Goal: Transaction & Acquisition: Purchase product/service

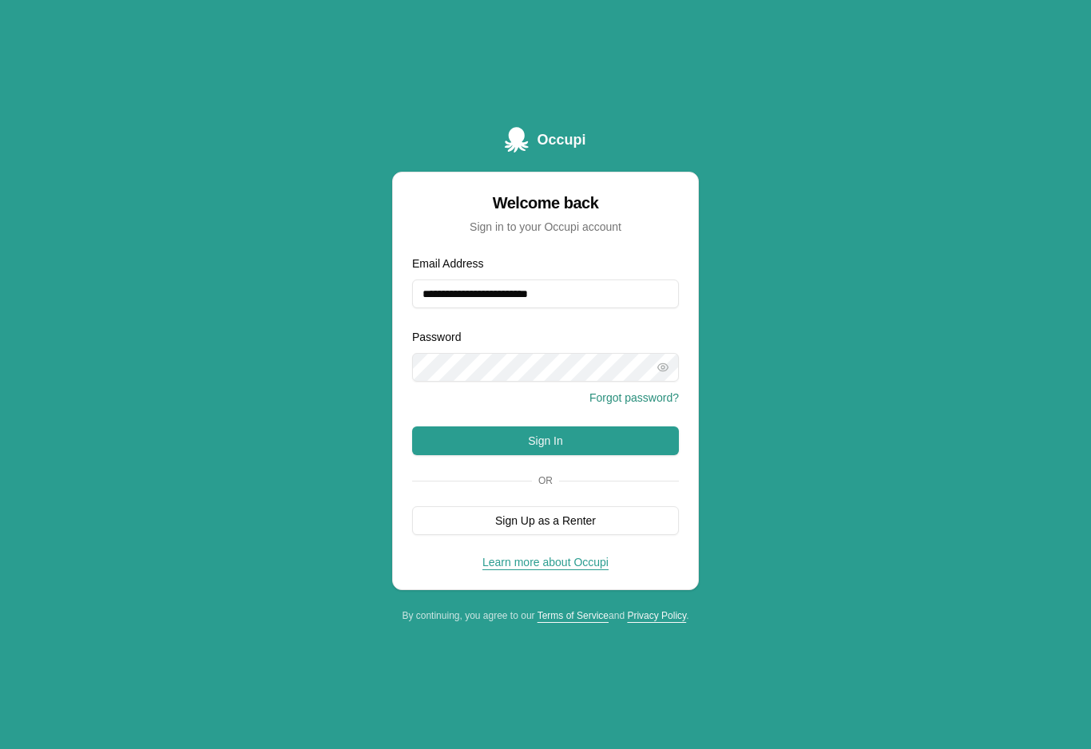
type input "**********"
click at [545, 452] on button "Sign In" at bounding box center [545, 440] width 267 height 29
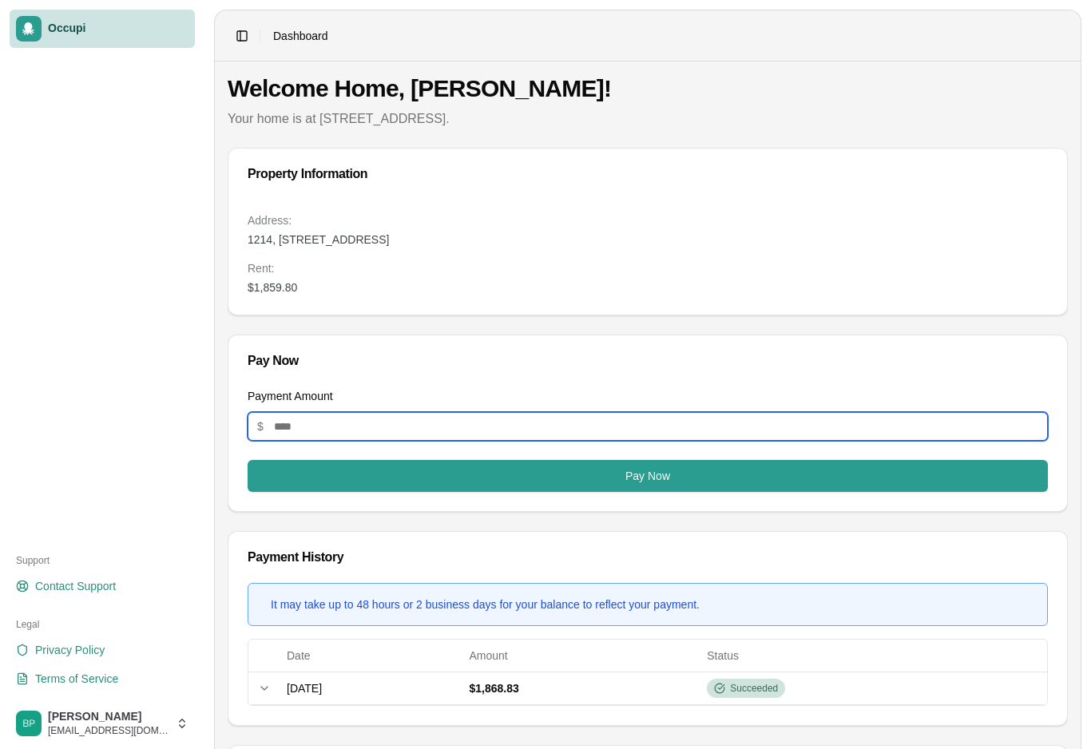
click at [692, 439] on input "Payment Amount" at bounding box center [647, 426] width 800 height 29
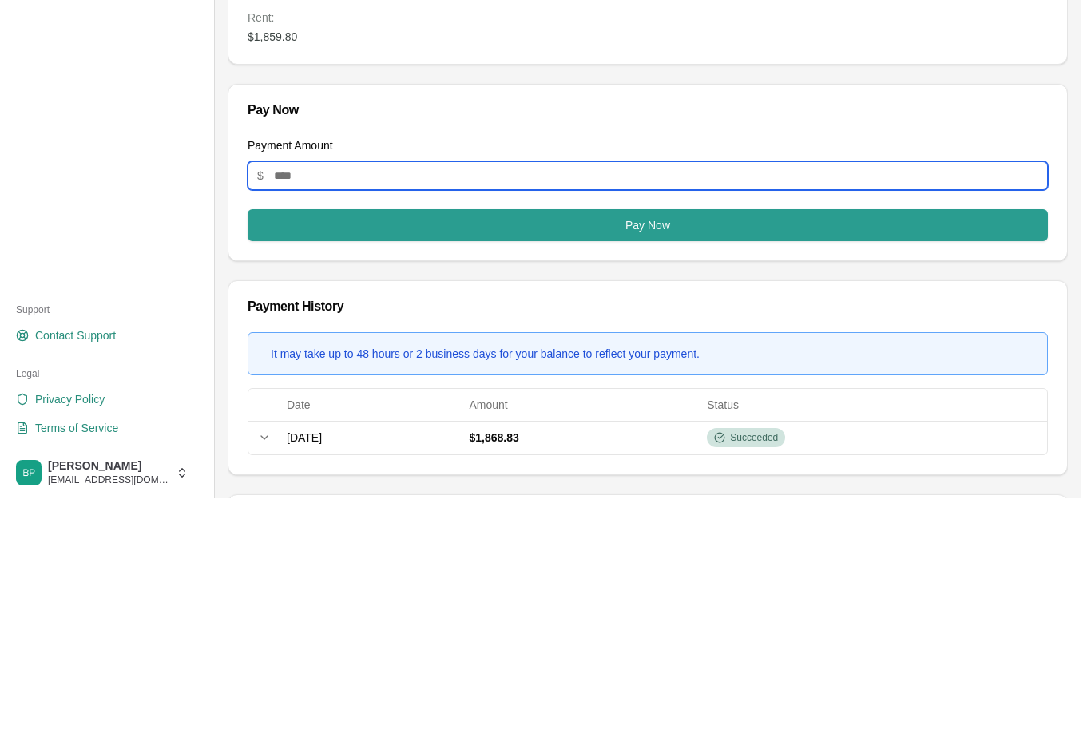
type input "*******"
click at [463, 460] on button "Pay Now" at bounding box center [647, 476] width 800 height 32
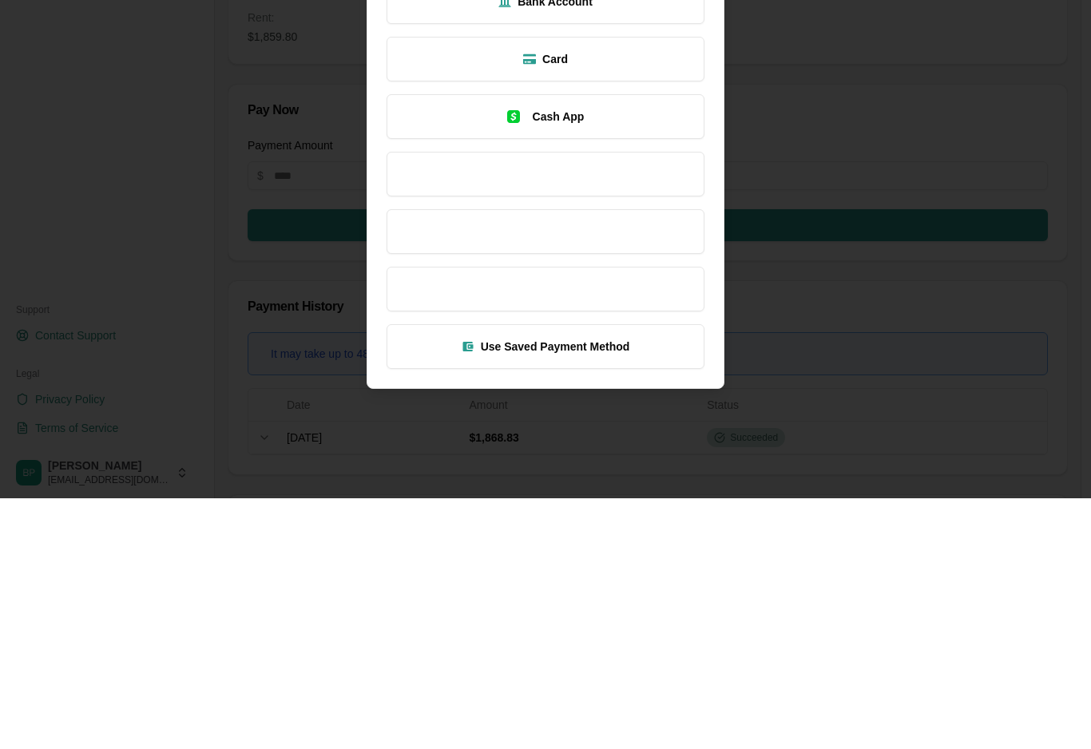
scroll to position [251, 0]
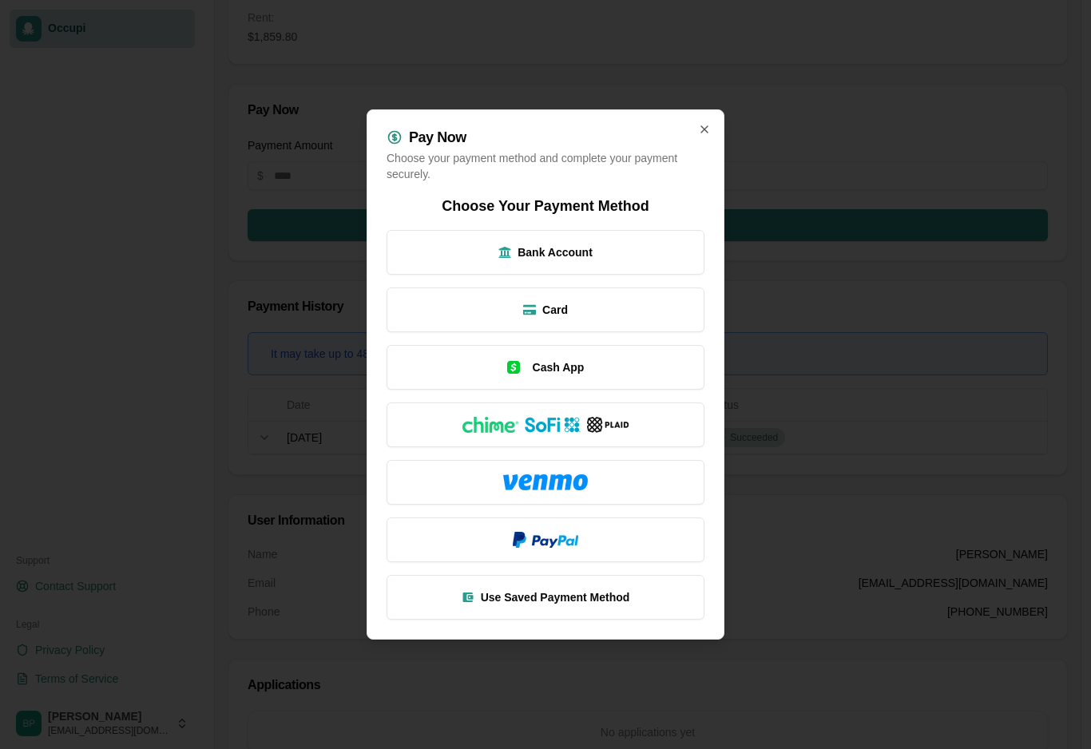
click at [569, 255] on span "Bank Account" at bounding box center [554, 252] width 75 height 16
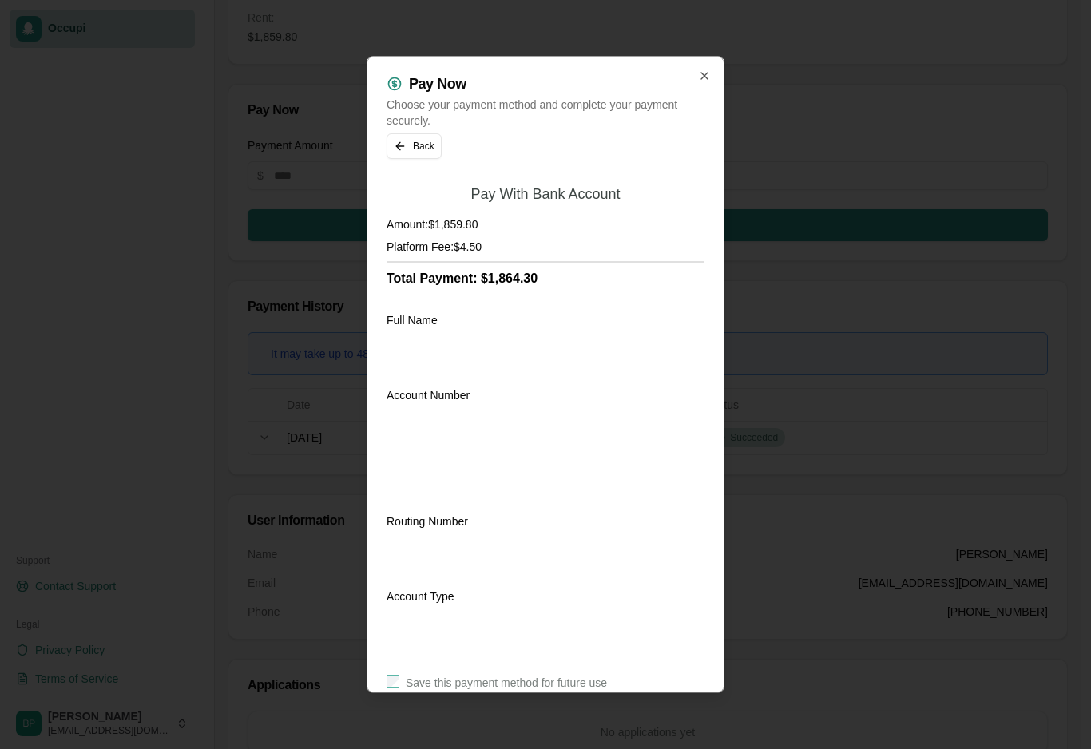
click at [400, 133] on button "Back" at bounding box center [413, 146] width 55 height 26
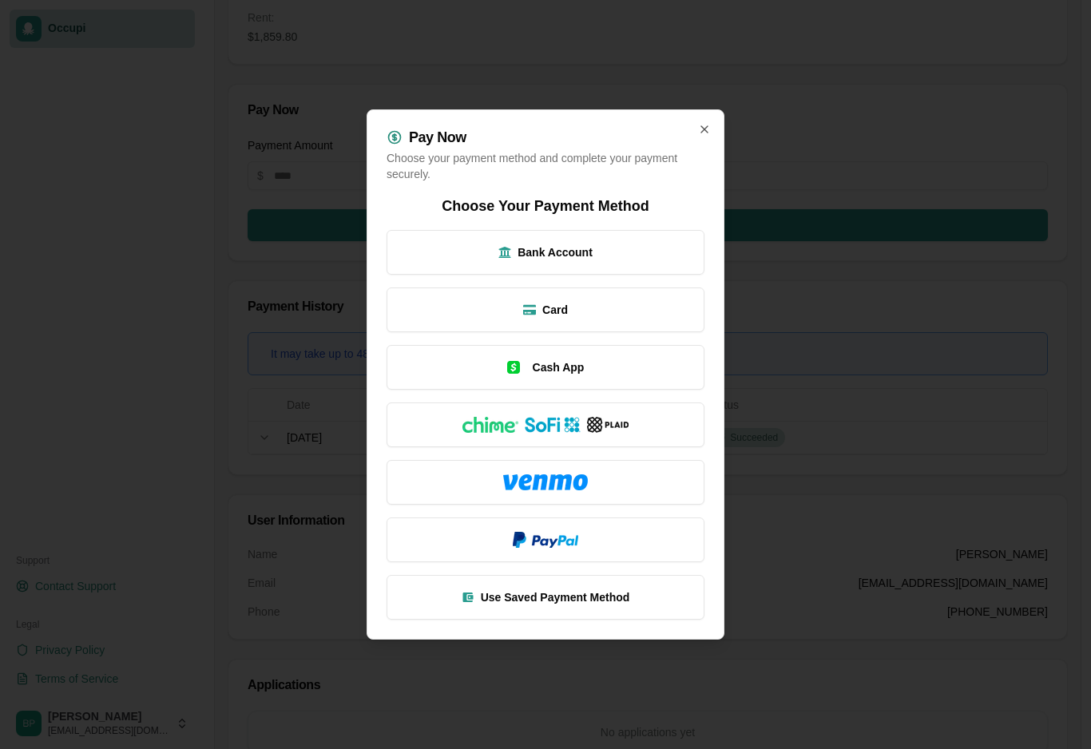
click at [597, 607] on button "Use Saved Payment Method" at bounding box center [545, 597] width 318 height 45
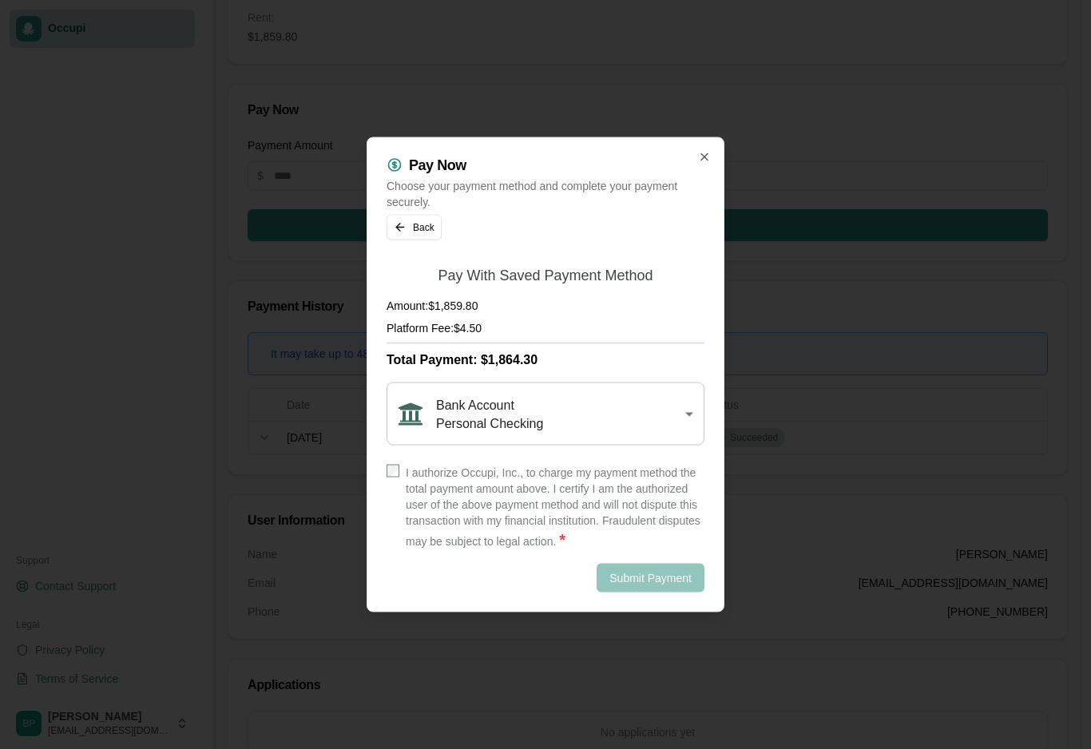
click at [564, 482] on label "I authorize Occupi, Inc., to charge my payment method the total payment amount …" at bounding box center [555, 508] width 299 height 86
click at [667, 581] on button "Submit Payment" at bounding box center [650, 578] width 108 height 29
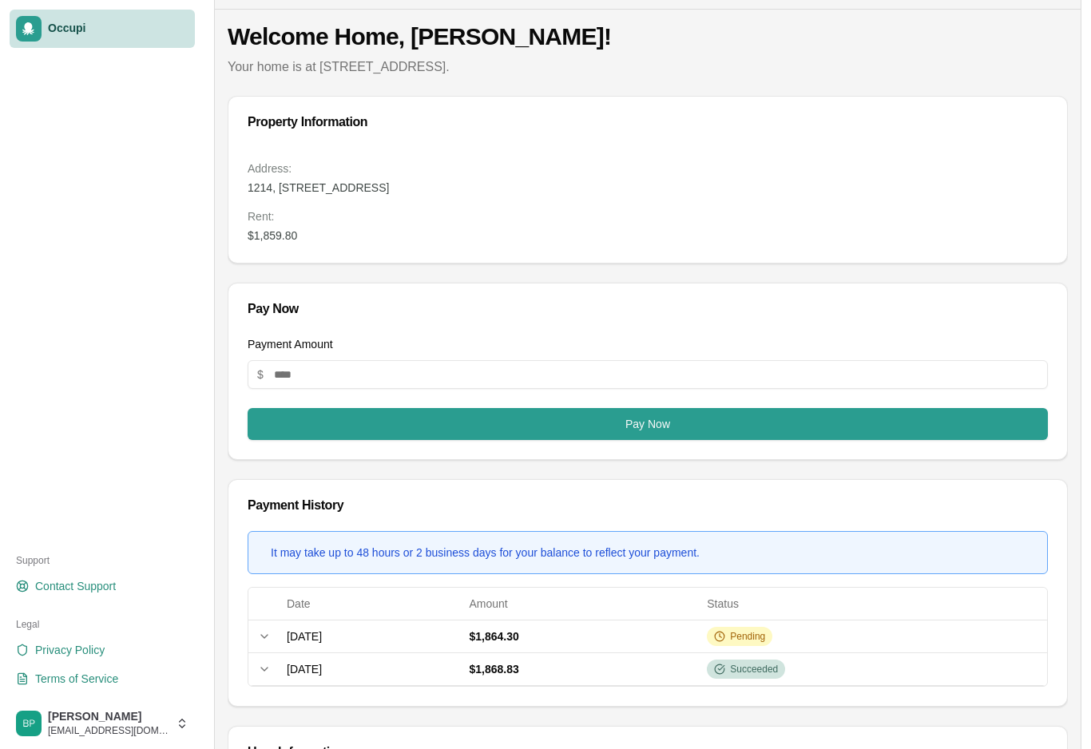
scroll to position [0, 0]
